Goal: Complete application form: Complete application form

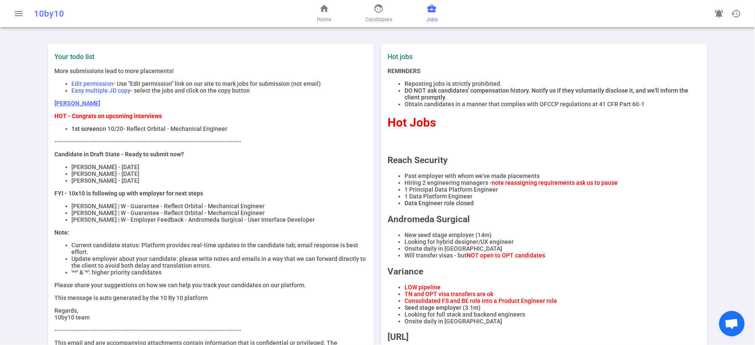
click at [428, 6] on span "business_center" at bounding box center [432, 8] width 10 height 10
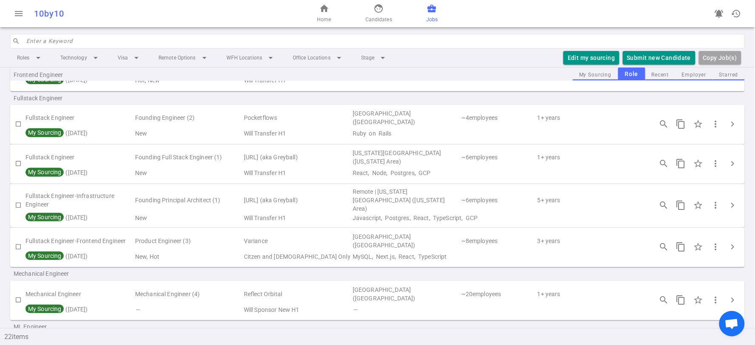
scroll to position [366, 0]
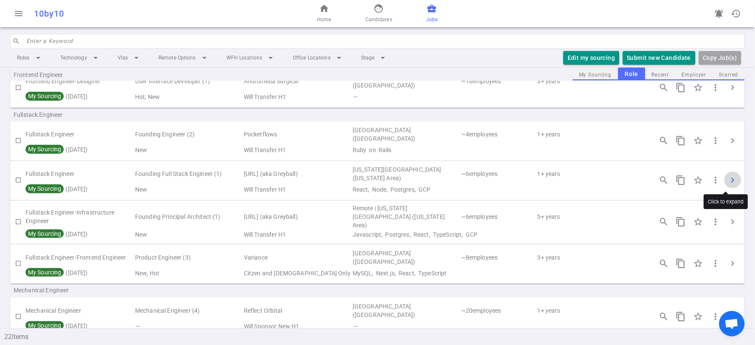
click at [728, 176] on span "chevron_right" at bounding box center [733, 180] width 10 height 10
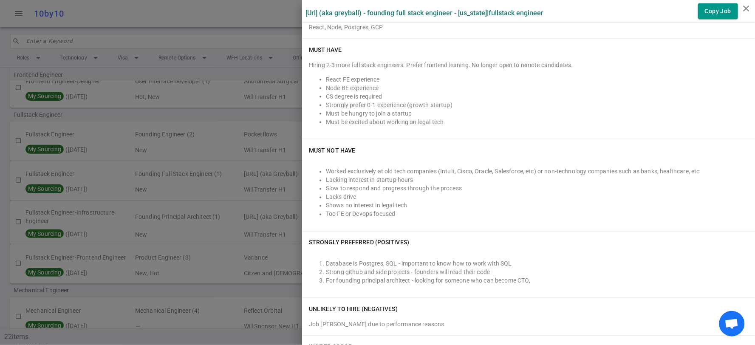
scroll to position [330, 0]
drag, startPoint x: 294, startPoint y: 12, endPoint x: 434, endPoint y: 16, distance: 139.4
click at [559, 16] on div "Sandstone.ai (aka Greyball) - Founding Full Stack Engineer - New York | Fullsta…" at bounding box center [377, 172] width 755 height 345
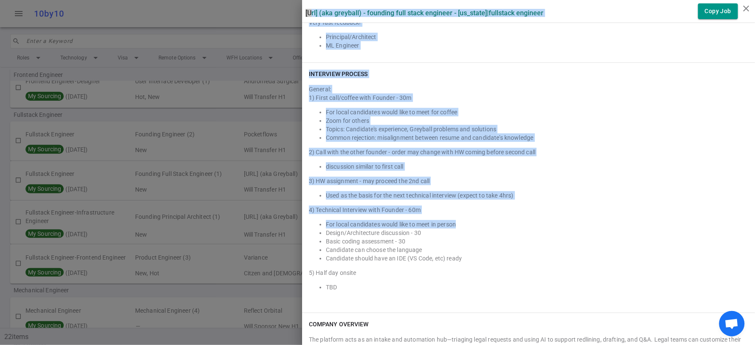
scroll to position [1084, 0]
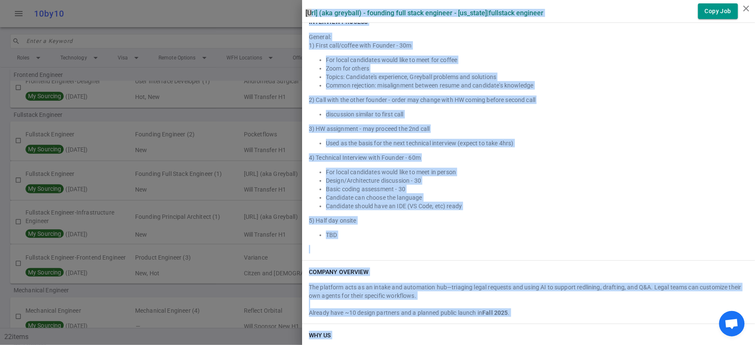
drag, startPoint x: 296, startPoint y: 11, endPoint x: 513, endPoint y: 330, distance: 386.5
copy div "Sandstone.ai (aka Greyball) - Founding Full Stack Engineer - New York | Fullsta…"
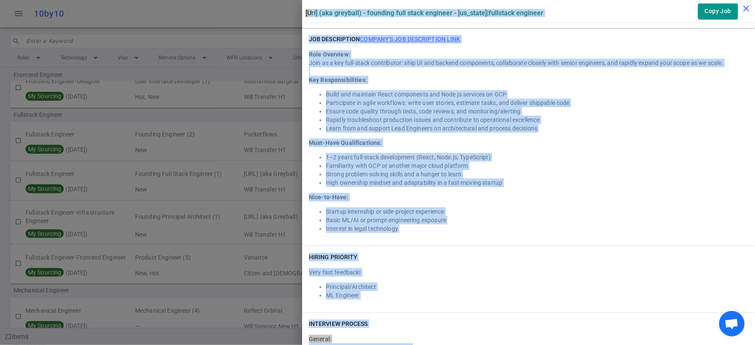
click at [746, 8] on icon "close" at bounding box center [746, 8] width 10 height 10
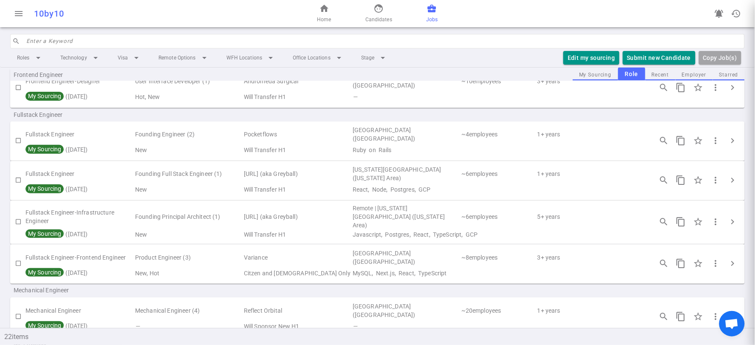
scroll to position [0, 0]
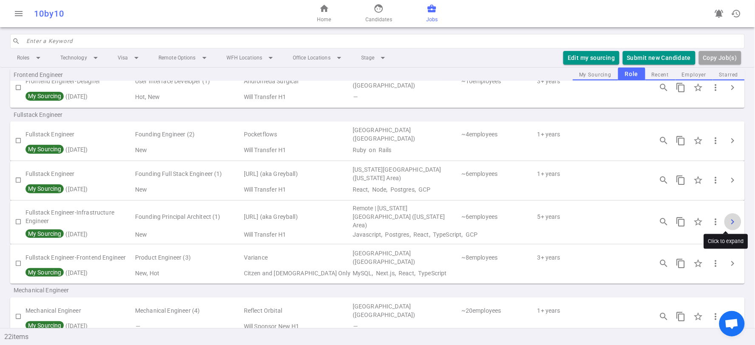
click at [729, 218] on span "chevron_right" at bounding box center [733, 222] width 10 height 10
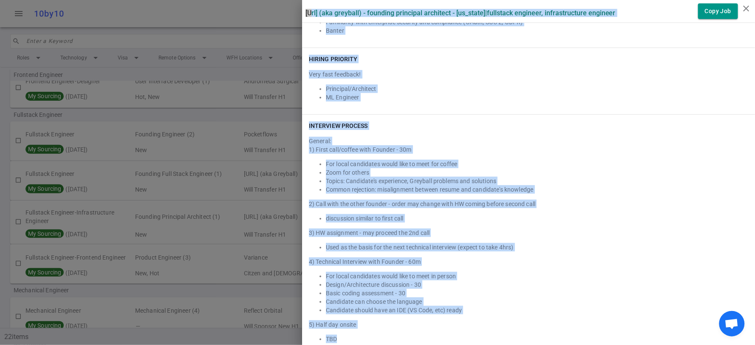
scroll to position [1189, 0]
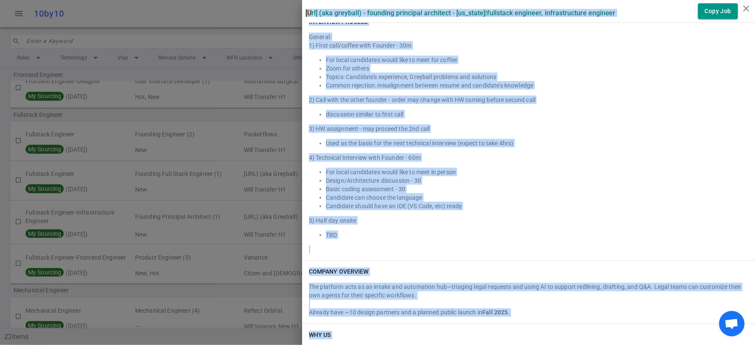
drag, startPoint x: 296, startPoint y: 11, endPoint x: 517, endPoint y: 331, distance: 389.0
copy div "Sandstone.ai (aka Greyball) - Founding Principal Architect - New York | Fullsta…"
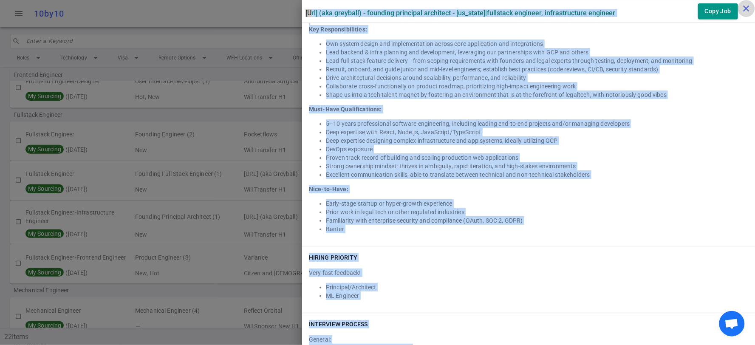
click at [746, 6] on icon "close" at bounding box center [746, 8] width 10 height 10
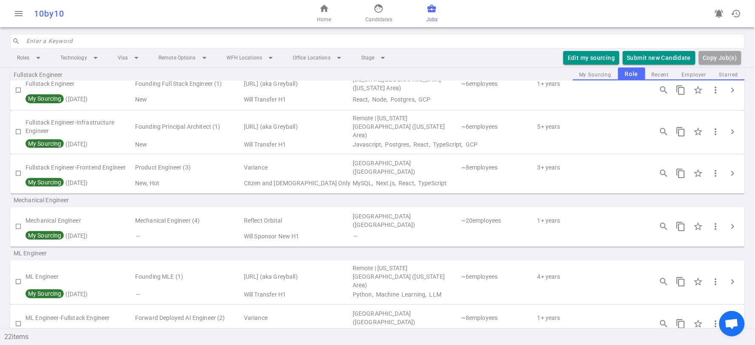
scroll to position [472, 0]
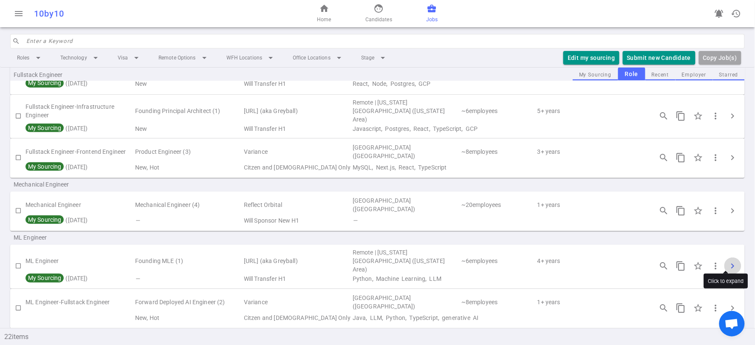
click at [728, 261] on span "chevron_right" at bounding box center [733, 266] width 10 height 10
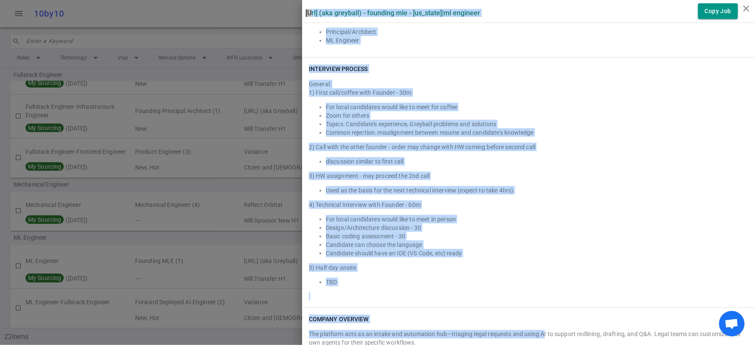
scroll to position [1179, 0]
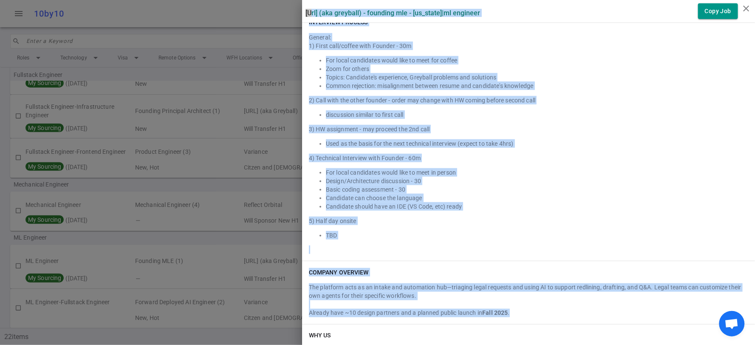
drag, startPoint x: 299, startPoint y: 8, endPoint x: 531, endPoint y: 344, distance: 408.5
copy div "Sandstone.ai (aka Greyball) - Founding MLE - New York | ML Engineer Copy Job Su…"
click at [746, 9] on icon "close" at bounding box center [746, 8] width 10 height 10
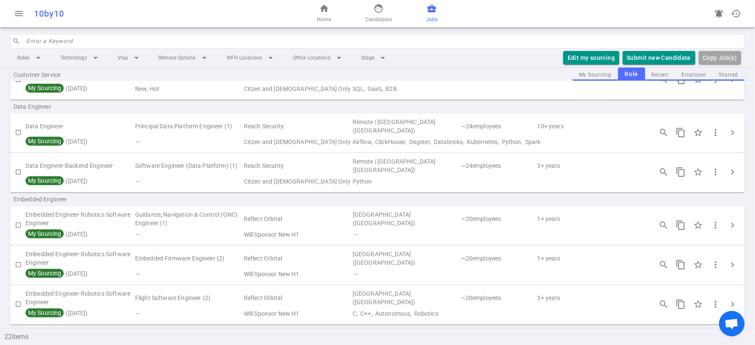
scroll to position [0, 0]
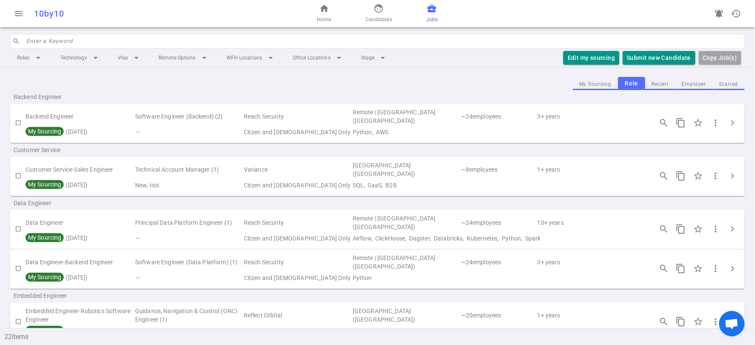
drag, startPoint x: 370, startPoint y: 12, endPoint x: 360, endPoint y: 24, distance: 16.3
click at [370, 12] on link "face Candidates" at bounding box center [378, 13] width 27 height 20
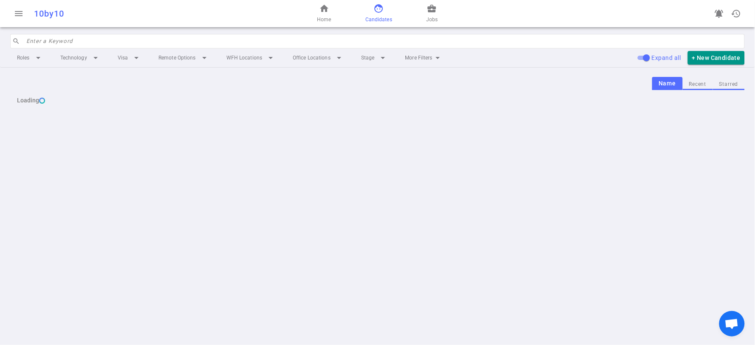
click at [234, 41] on input "search" at bounding box center [382, 41] width 713 height 14
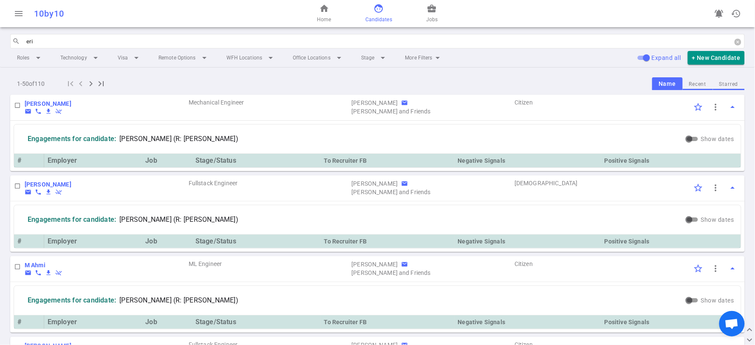
type input "eric"
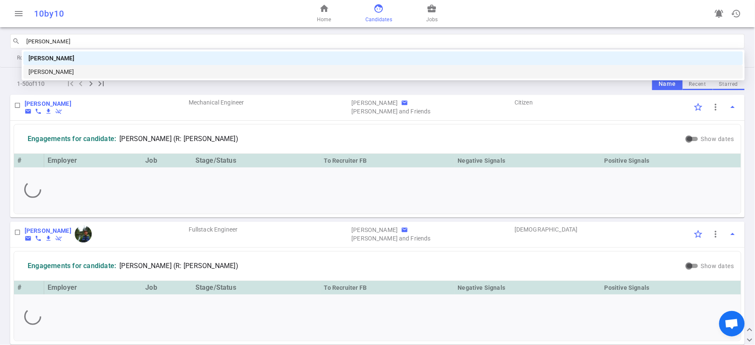
click at [248, 70] on div "Eric Reyes" at bounding box center [382, 71] width 709 height 9
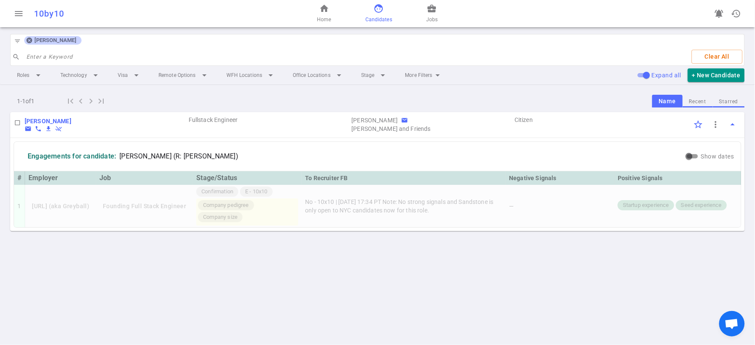
click at [43, 121] on b "Eric Reyes" at bounding box center [48, 121] width 47 height 7
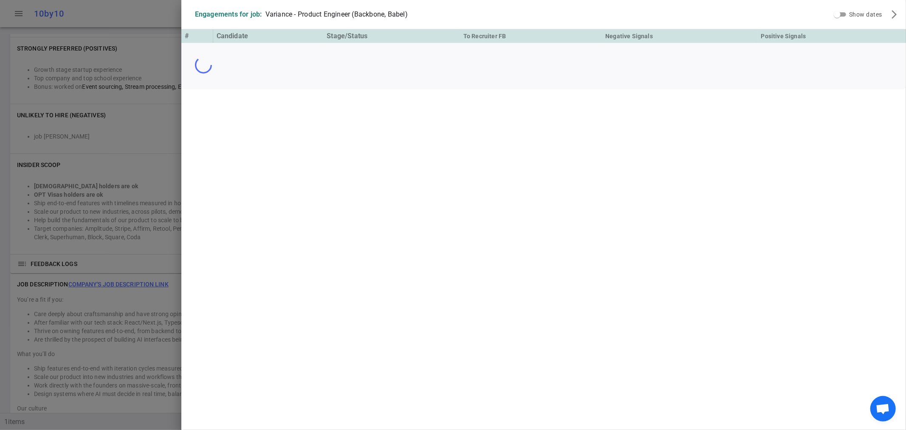
scroll to position [487, 0]
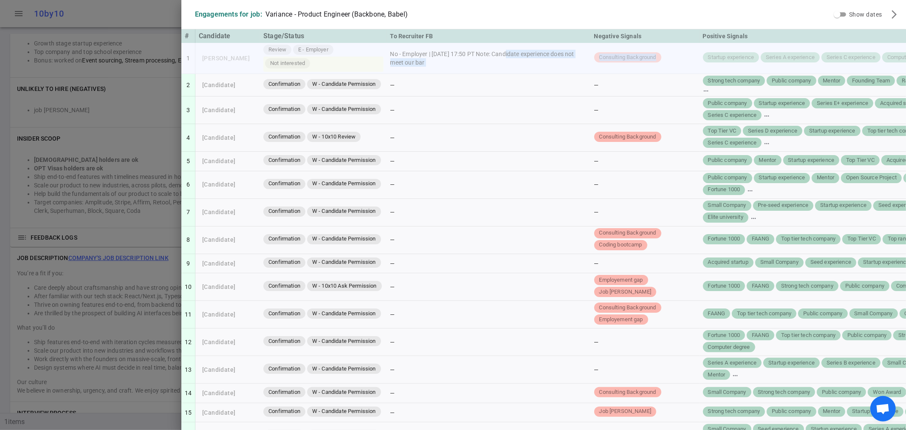
drag, startPoint x: 499, startPoint y: 52, endPoint x: 656, endPoint y: 60, distance: 156.9
click at [656, 60] on tr "1 Ripujit Bamrah Review E - Employer Not interested No - Employer | 2025/10/10,…" at bounding box center [596, 58] width 831 height 31
copy tr "Candidate experience does not meet our bar Consulting Background"
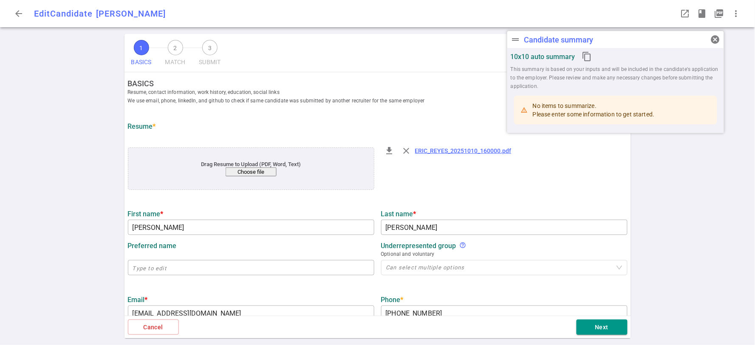
type input "Eric"
type input "Reyes"
type input "ericreyes71222@gmail.com"
type input "+1 725-425-1653"
type input "https://www.linkedin.com/in/eric-reyes-a0a757389"
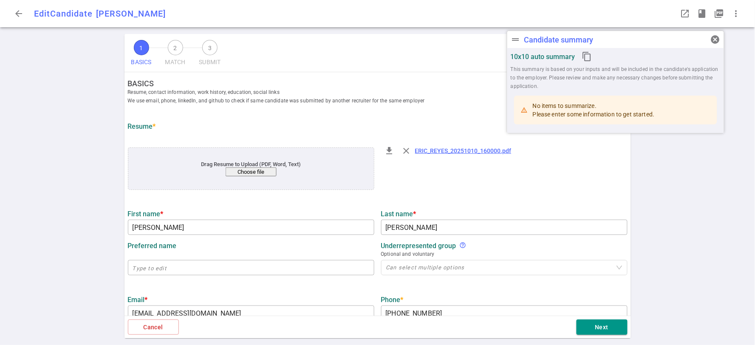
type input "Mastery"
type input "9.3"
type input "9"
type input "University Of Central Florida"
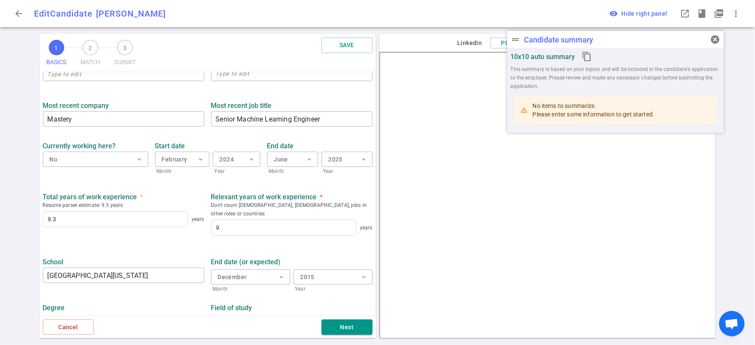
scroll to position [349, 0]
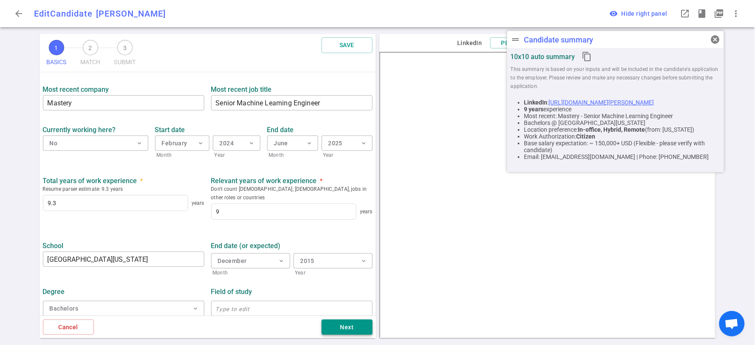
click at [337, 325] on button "Next" at bounding box center [347, 327] width 51 height 16
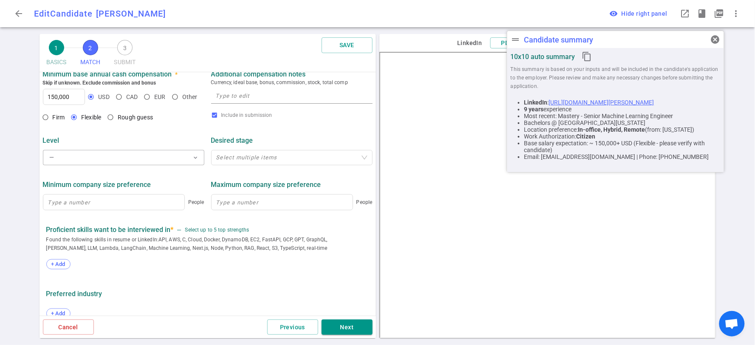
scroll to position [342, 0]
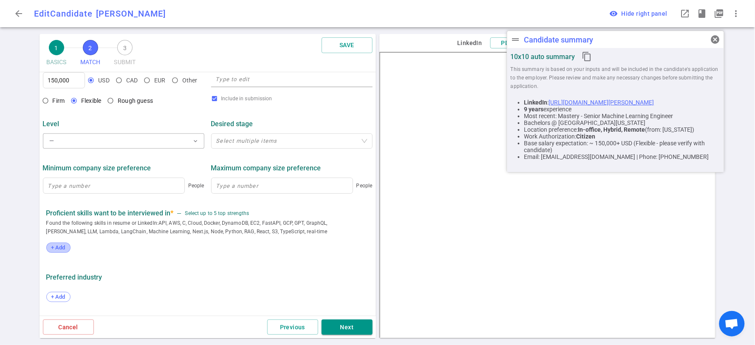
click at [57, 249] on span "+ Add" at bounding box center [58, 247] width 20 height 6
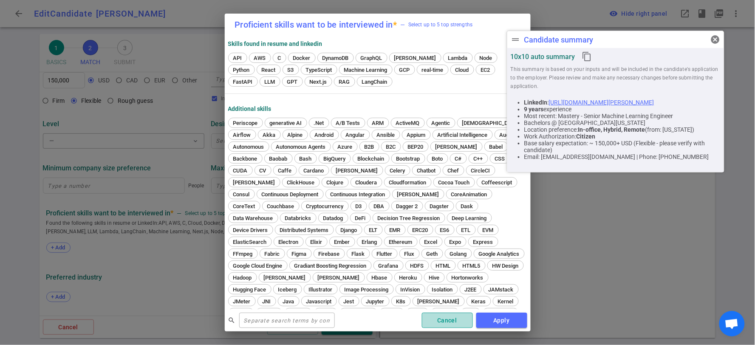
click at [452, 316] on button "Cancel" at bounding box center [447, 321] width 51 height 16
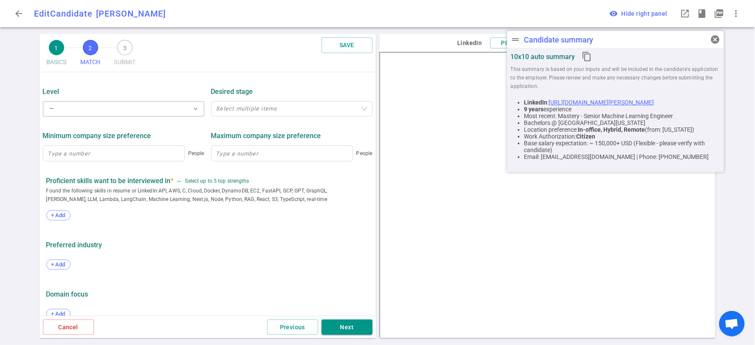
scroll to position [389, 0]
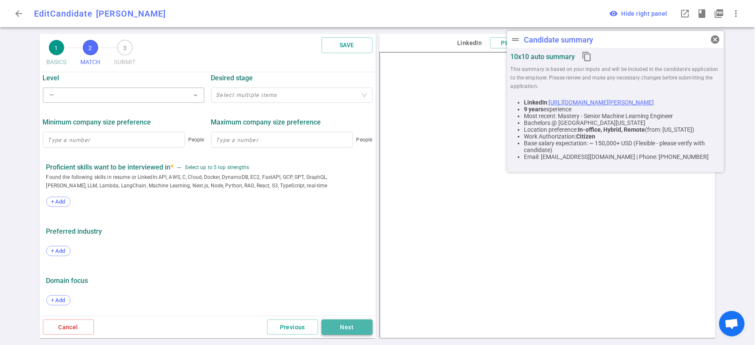
click at [369, 323] on button "Next" at bounding box center [347, 327] width 51 height 16
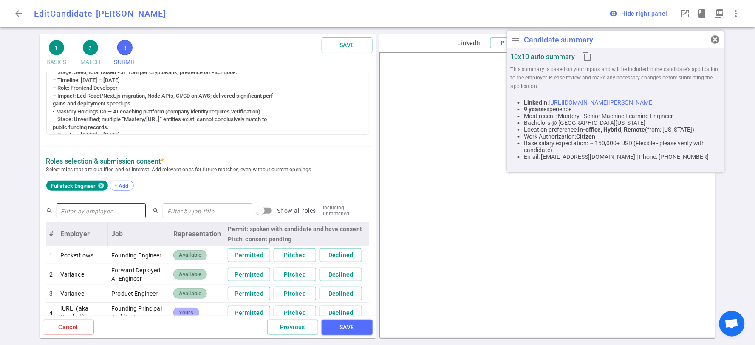
scroll to position [310, 0]
click at [125, 183] on span "+ Add" at bounding box center [122, 186] width 20 height 6
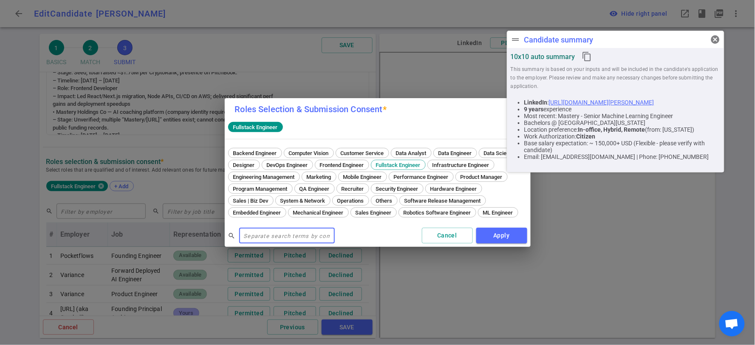
click at [304, 70] on div "Roles Selection & Submission Consent * Fullstack Engineer Backend Engineer Comp…" at bounding box center [377, 172] width 755 height 345
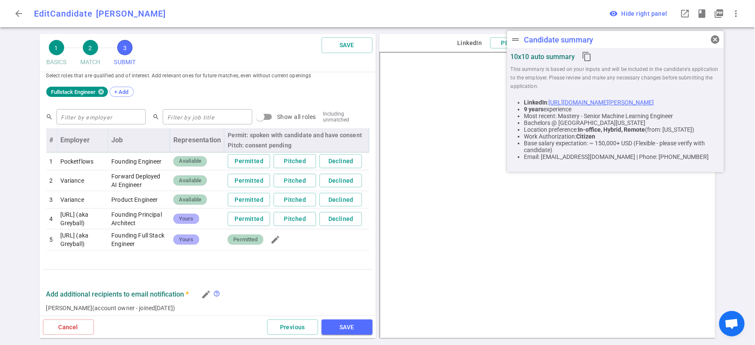
scroll to position [357, 0]
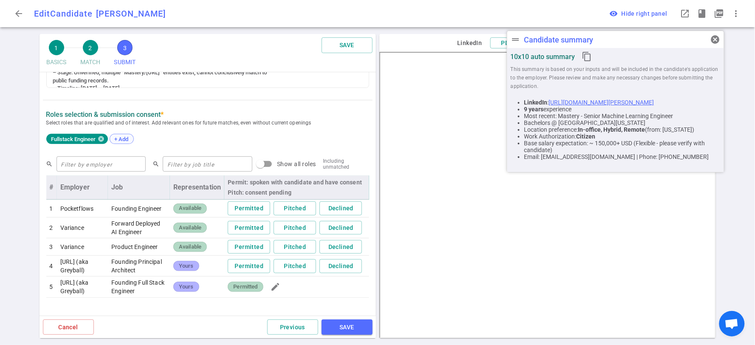
click at [124, 142] on span "+ Add" at bounding box center [122, 139] width 20 height 6
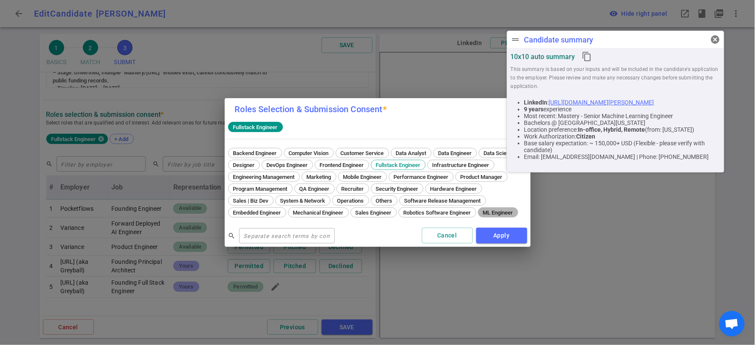
click at [480, 216] on span "ML Engineer" at bounding box center [498, 212] width 36 height 6
click at [505, 243] on button "Apply" at bounding box center [501, 236] width 51 height 16
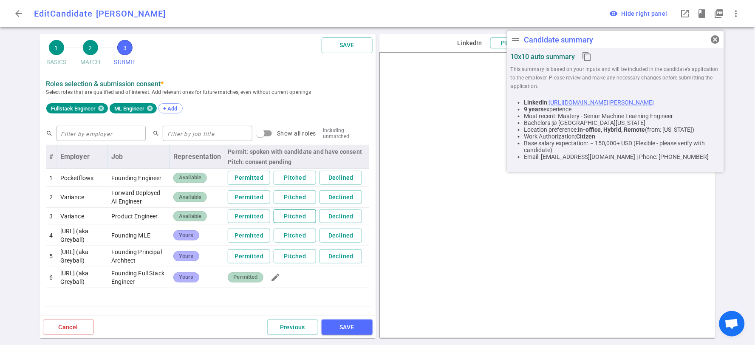
scroll to position [404, 0]
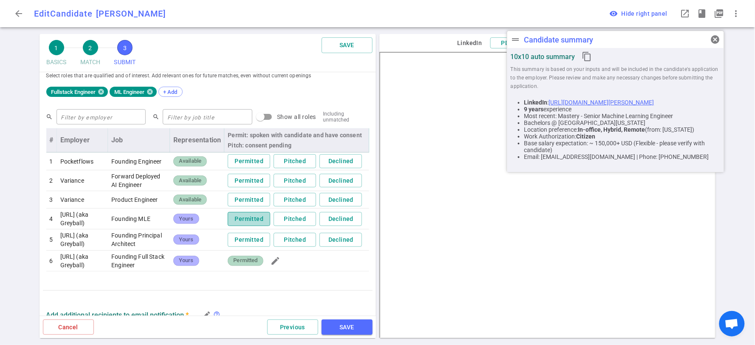
click at [244, 226] on button "Permitted" at bounding box center [249, 219] width 42 height 14
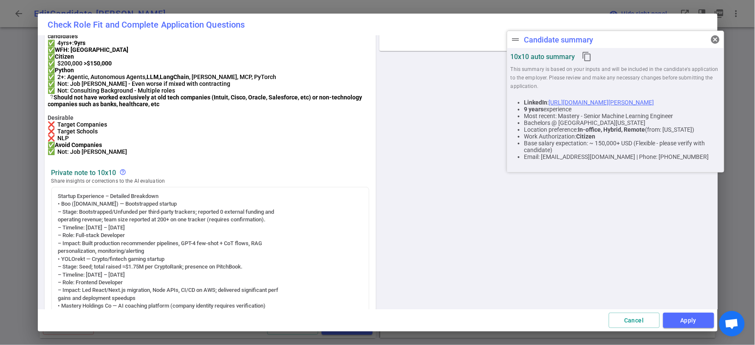
scroll to position [94, 0]
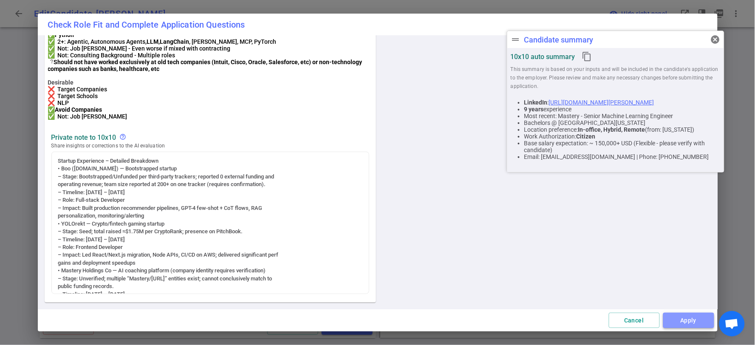
click at [702, 318] on button "Apply" at bounding box center [688, 321] width 51 height 16
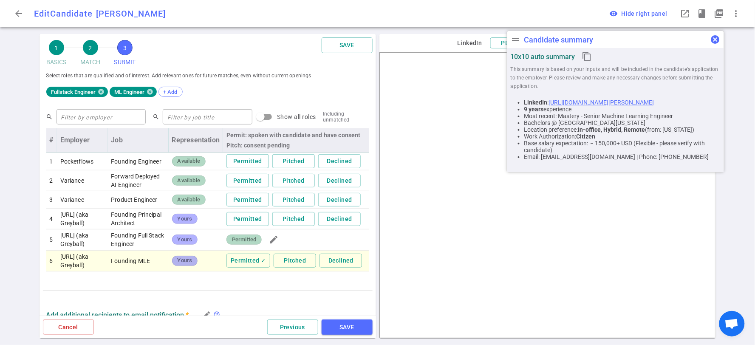
click at [717, 39] on span "cancel" at bounding box center [715, 39] width 10 height 10
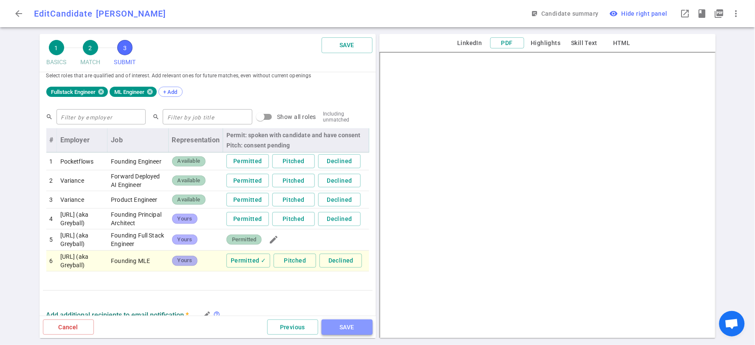
click at [343, 330] on button "SAVE" at bounding box center [347, 327] width 51 height 16
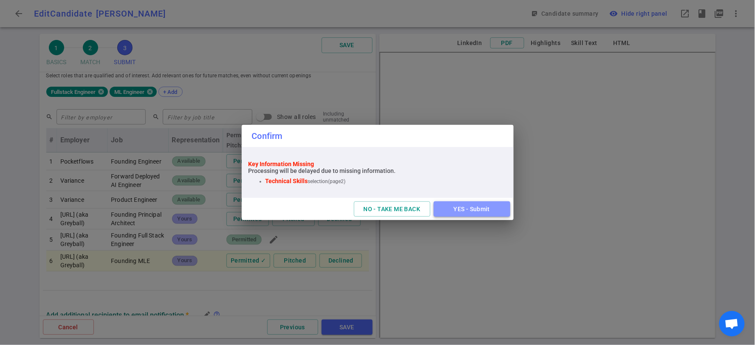
click at [477, 209] on button "YES - Submit" at bounding box center [472, 209] width 76 height 16
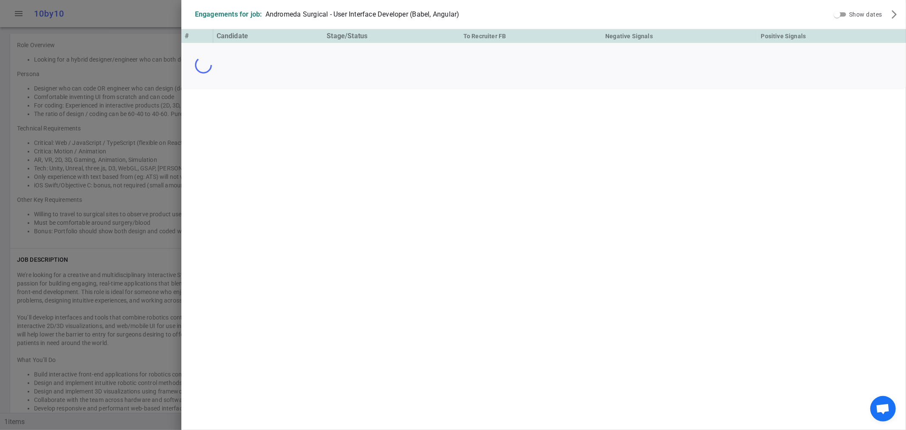
scroll to position [766, 0]
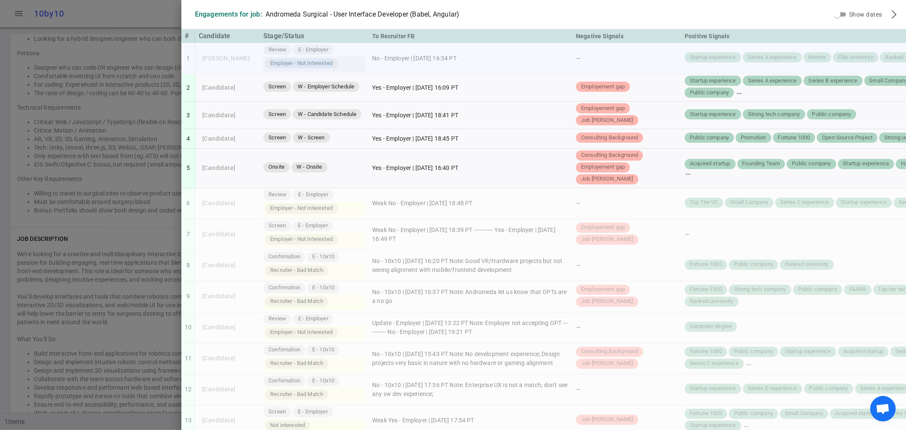
drag, startPoint x: 260, startPoint y: 62, endPoint x: 326, endPoint y: 62, distance: 65.4
click at [326, 62] on span "Employer - Not Interested" at bounding box center [301, 63] width 69 height 8
copy span "Employer - Not Interested"
click at [129, 16] on div at bounding box center [453, 215] width 906 height 430
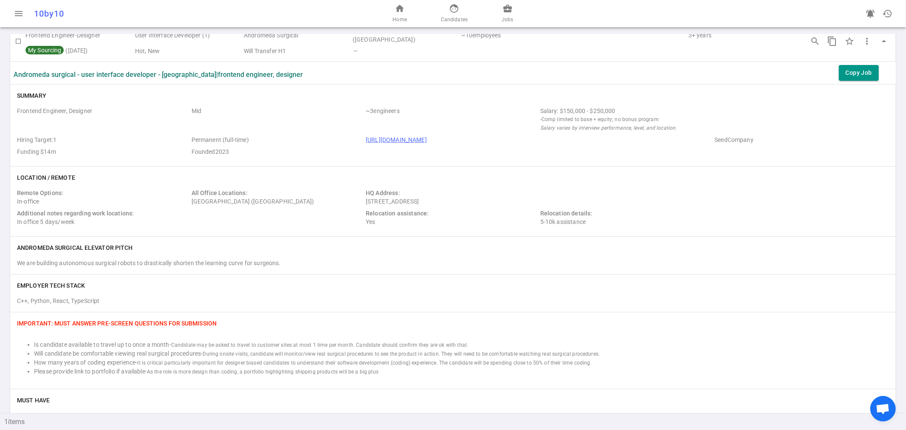
scroll to position [0, 0]
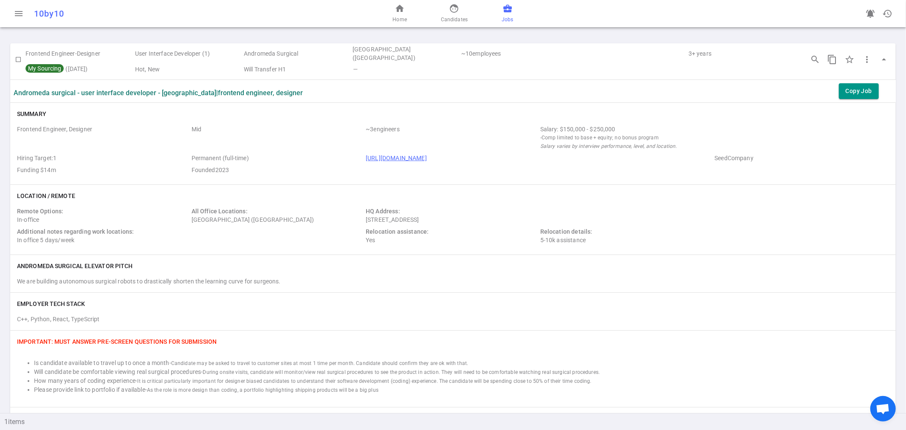
click at [511, 9] on span "business_center" at bounding box center [507, 8] width 10 height 10
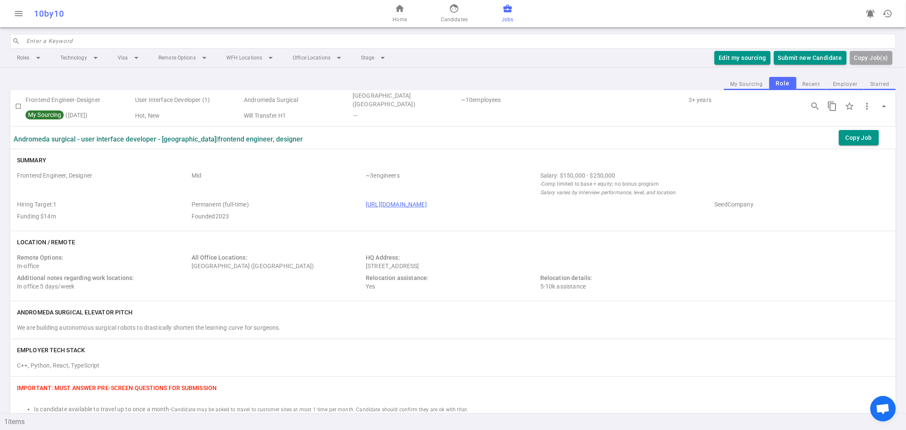
click at [508, 11] on span "business_center" at bounding box center [507, 8] width 10 height 10
click at [504, 8] on span "business_center" at bounding box center [507, 8] width 10 height 10
click at [736, 84] on button "My Sourcing" at bounding box center [746, 84] width 45 height 11
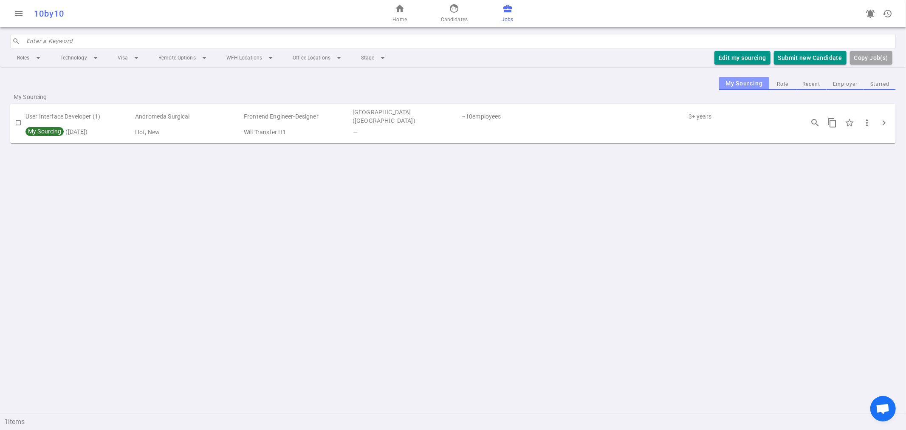
click at [748, 82] on button "My Sourcing" at bounding box center [744, 83] width 50 height 13
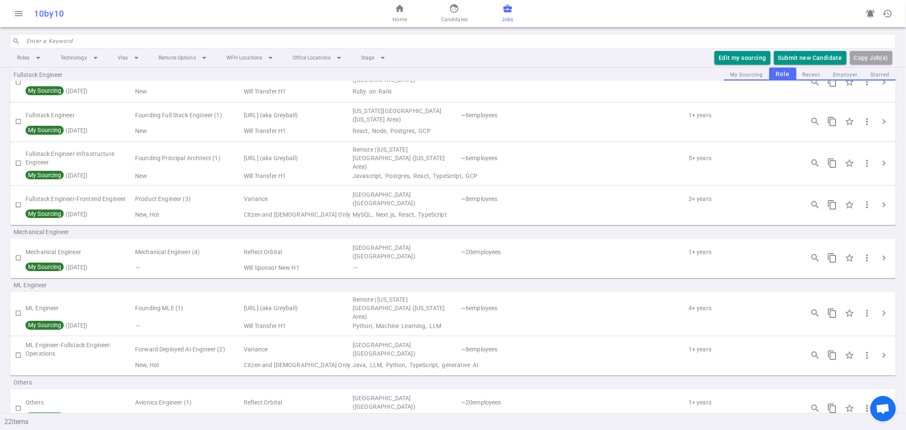
scroll to position [519, 0]
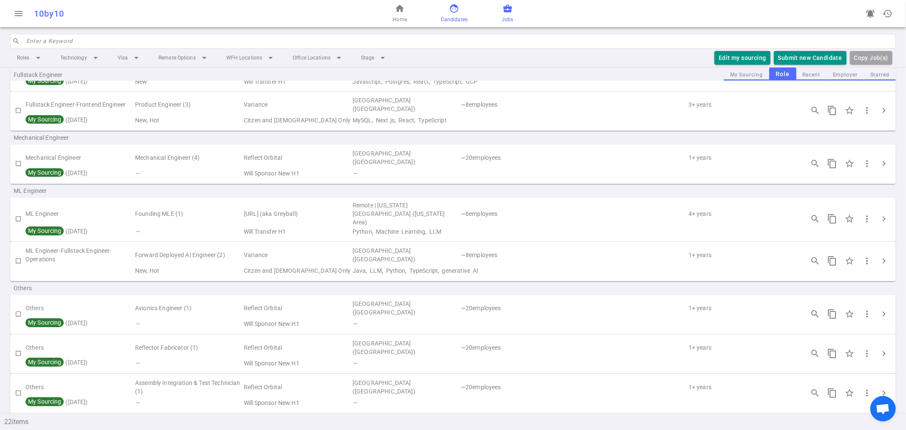
click at [454, 11] on span "face" at bounding box center [454, 8] width 10 height 10
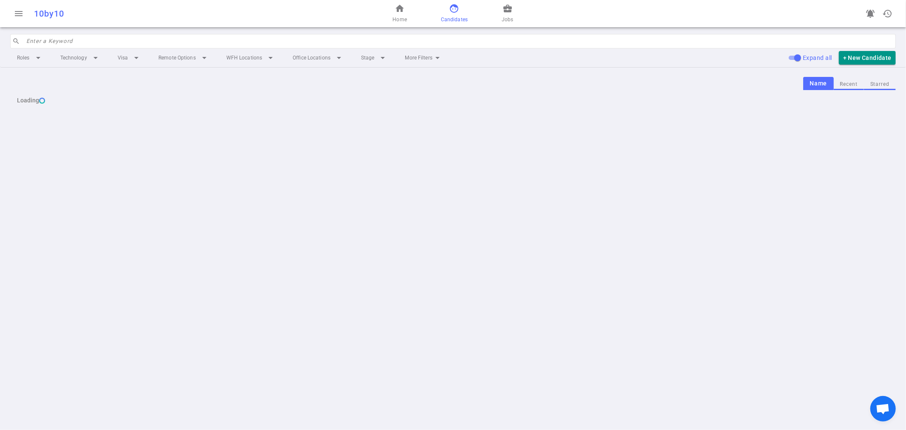
click at [380, 41] on input "search" at bounding box center [458, 41] width 864 height 14
type input "ming"
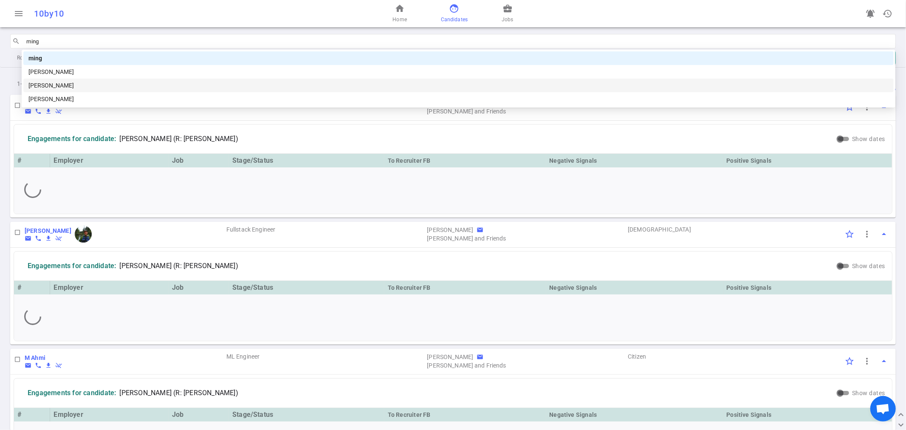
click at [57, 84] on div "[PERSON_NAME]" at bounding box center [458, 85] width 860 height 9
